Goal: Complete application form

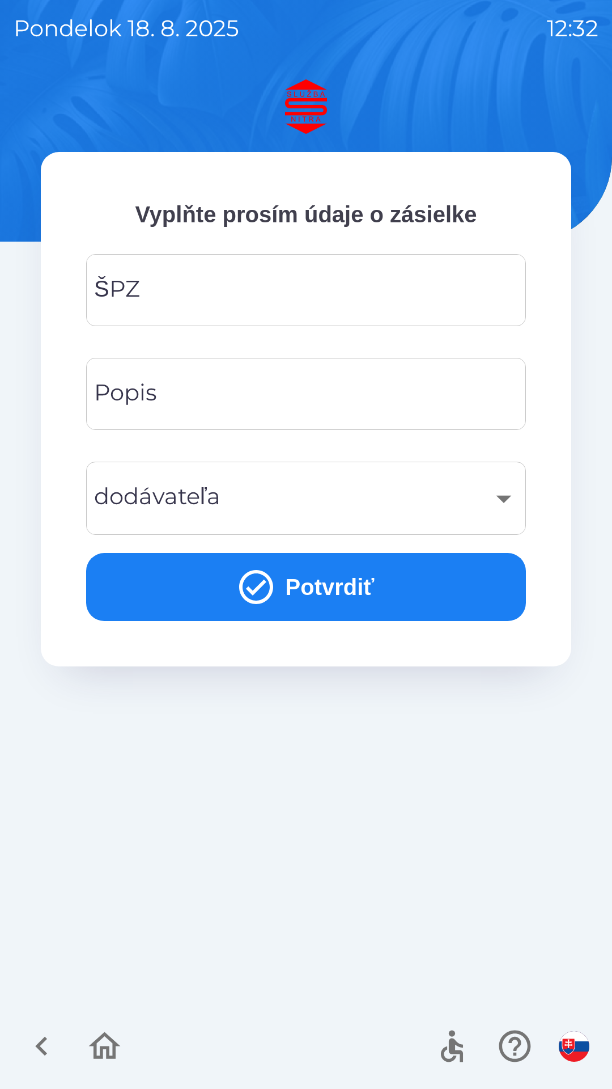
click at [271, 291] on input "ŠPZ" at bounding box center [306, 290] width 413 height 45
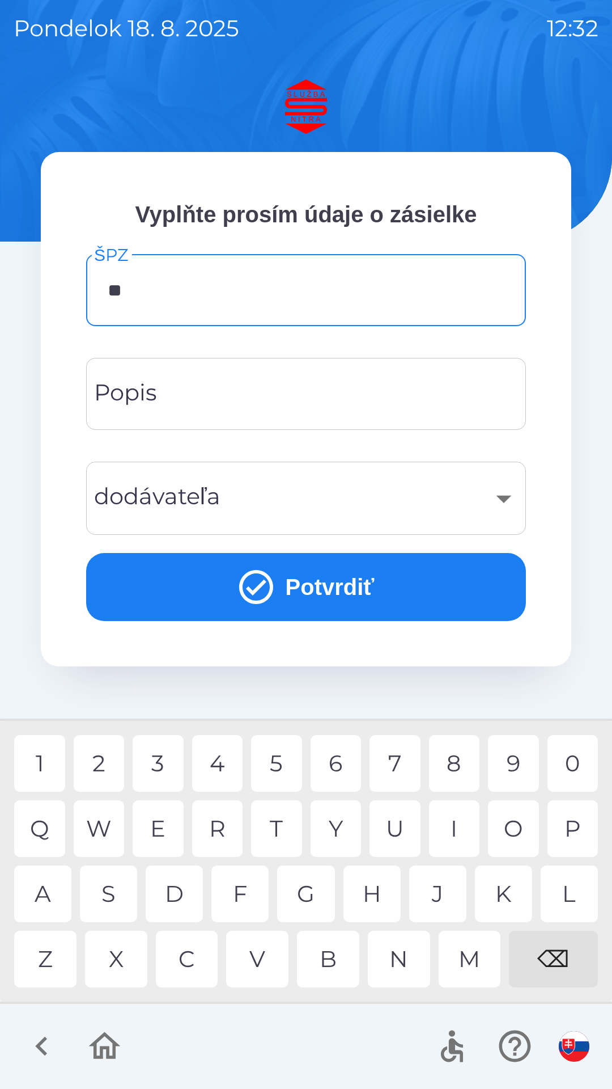
click at [63, 905] on div "A" at bounding box center [42, 893] width 57 height 57
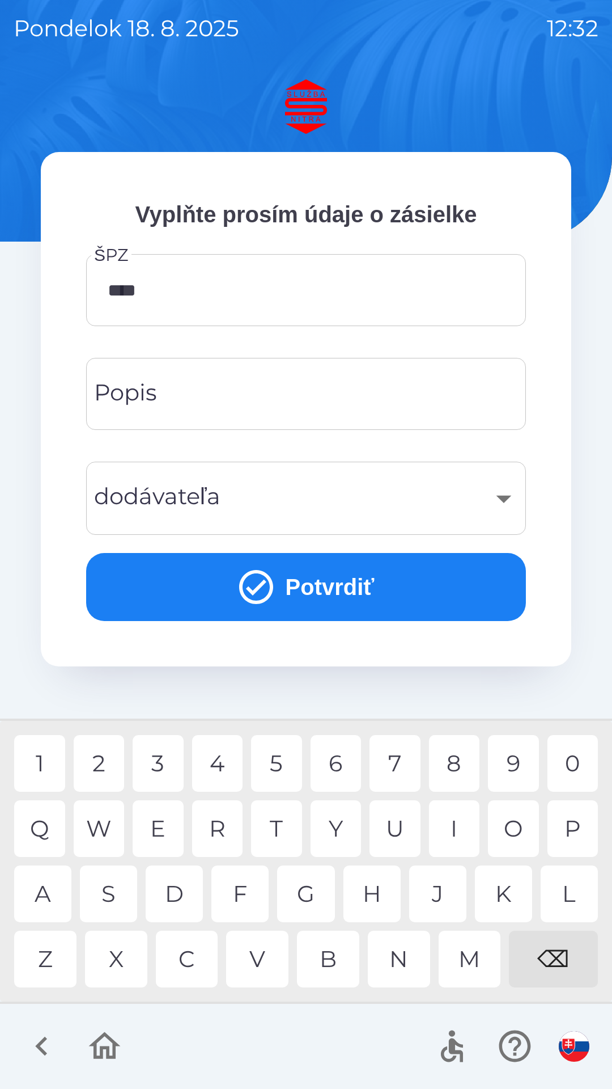
click at [44, 774] on div "1" at bounding box center [39, 763] width 51 height 57
click at [191, 956] on div "C" at bounding box center [187, 958] width 62 height 57
type input "*******"
click at [248, 894] on div "F" at bounding box center [239, 893] width 57 height 57
click at [301, 510] on div "​" at bounding box center [306, 498] width 413 height 46
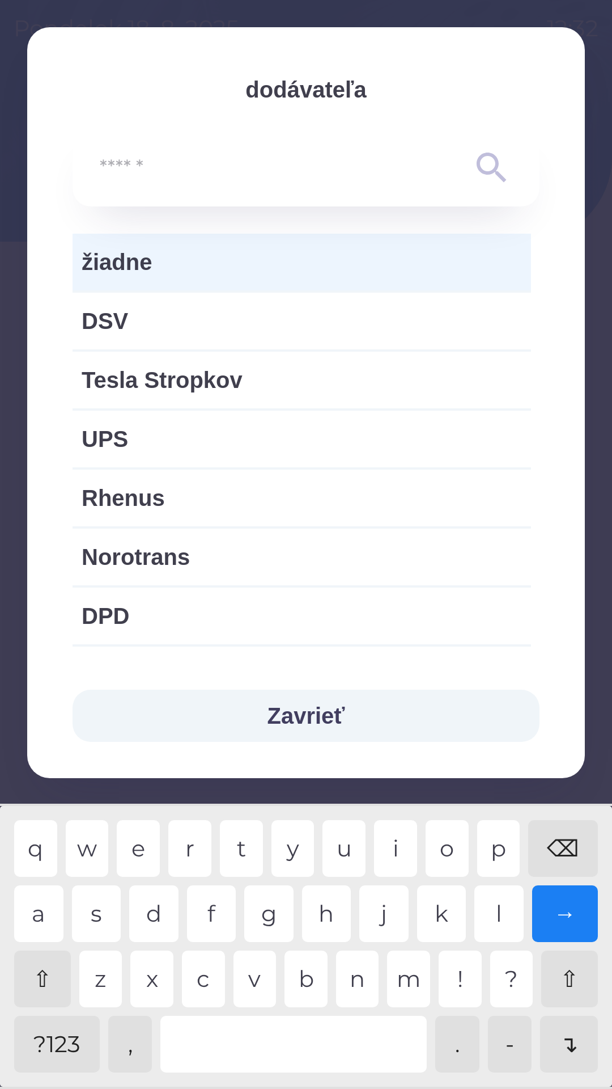
click at [254, 563] on span "Norotrans" at bounding box center [302, 557] width 441 height 34
type input "***"
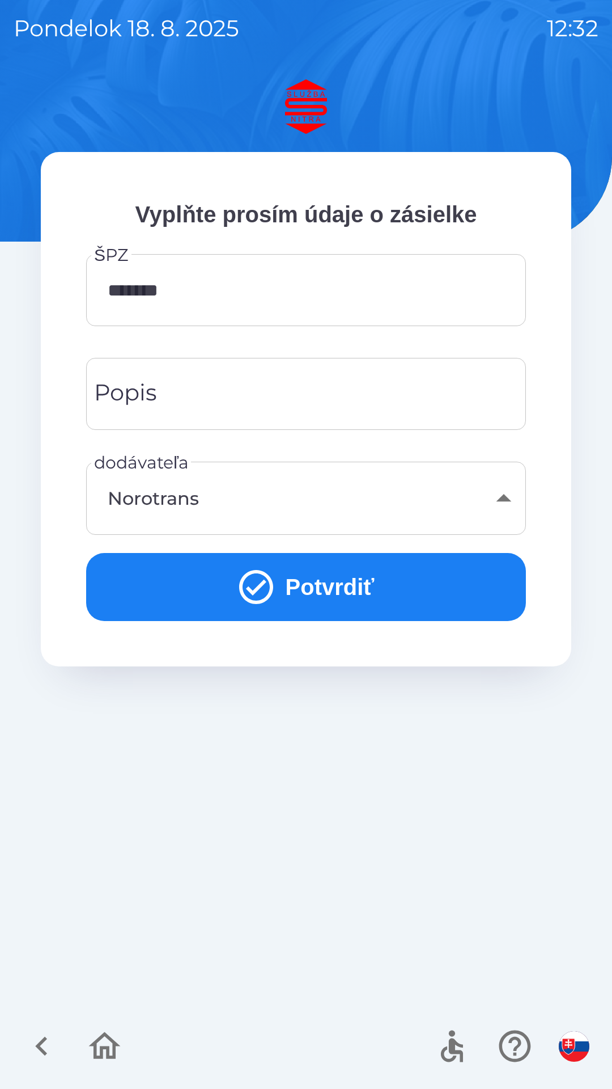
click at [315, 397] on input "Popis" at bounding box center [306, 393] width 413 height 45
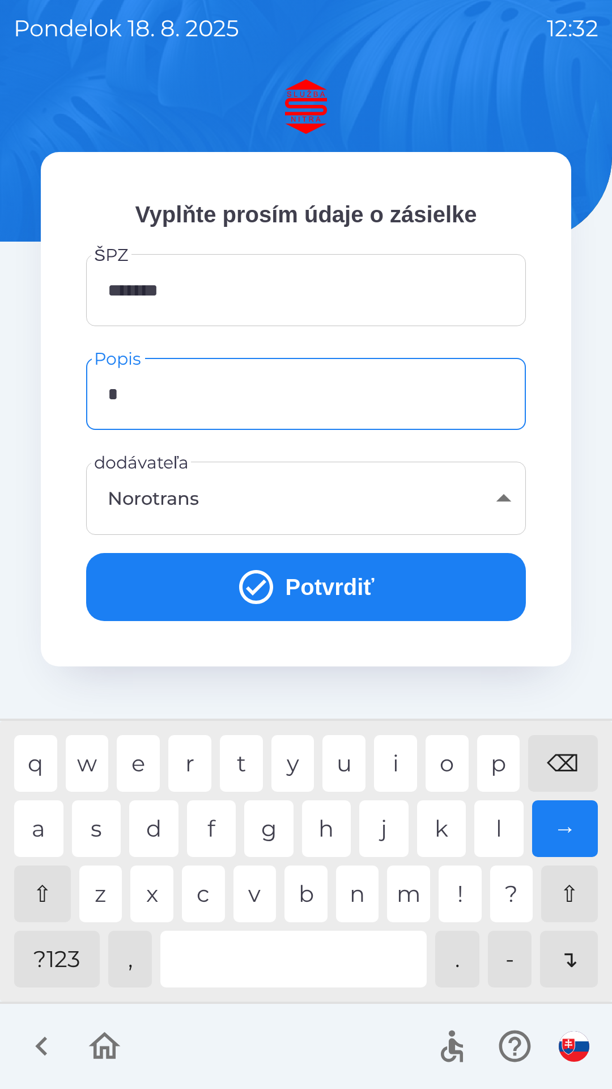
click at [502, 773] on div "p" at bounding box center [498, 763] width 43 height 57
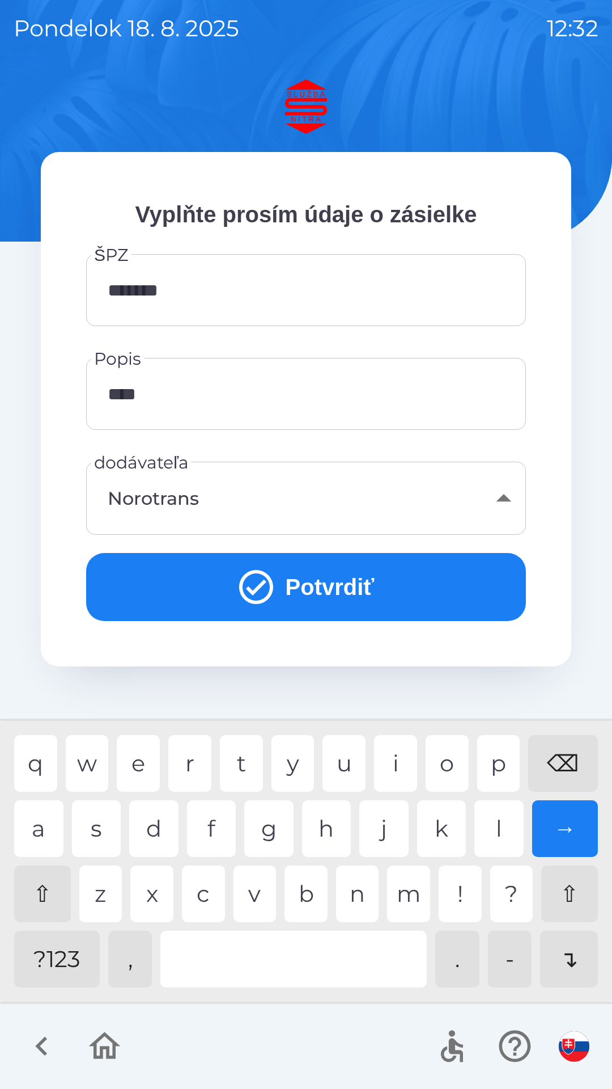
click at [393, 769] on div "i" at bounding box center [395, 763] width 43 height 57
type input "*******"
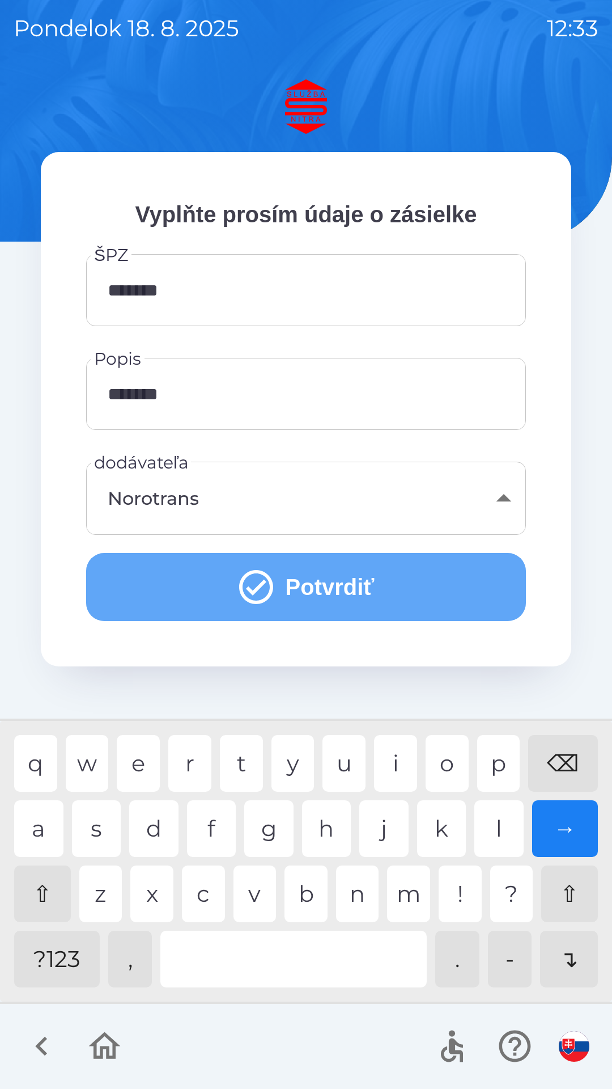
click at [264, 591] on icon "submit" at bounding box center [256, 586] width 41 height 41
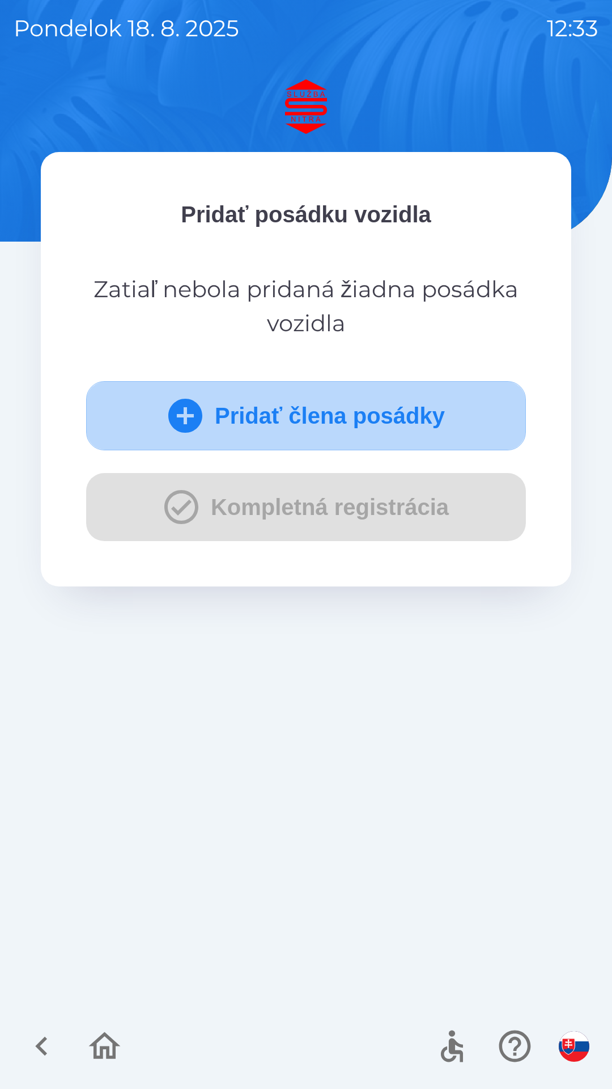
click at [193, 418] on icon "submit" at bounding box center [185, 416] width 34 height 34
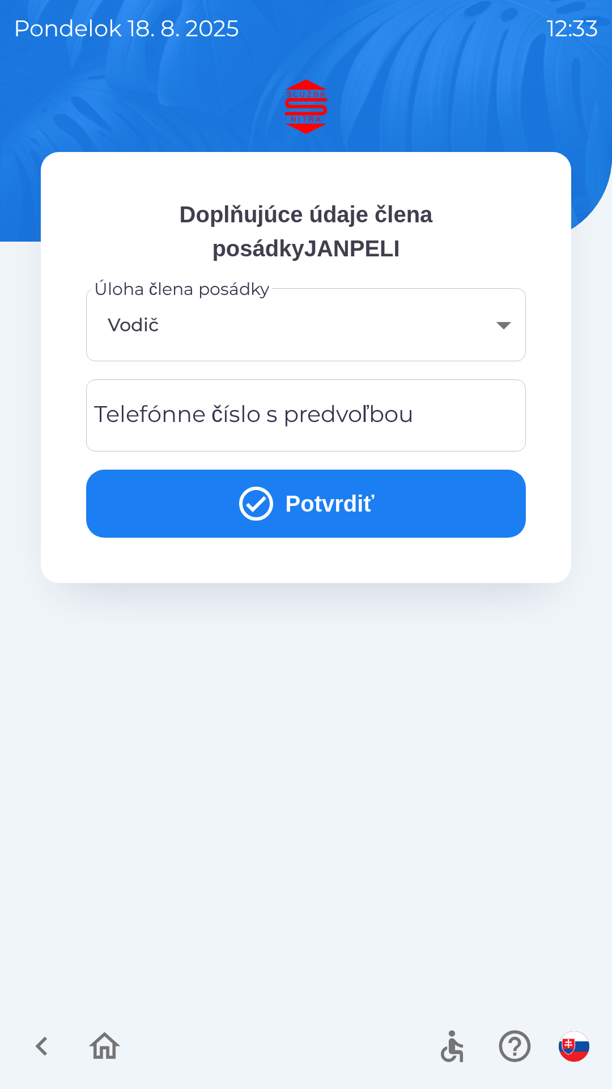
click at [262, 514] on icon "submit" at bounding box center [256, 503] width 34 height 34
